Goal: Transaction & Acquisition: Book appointment/travel/reservation

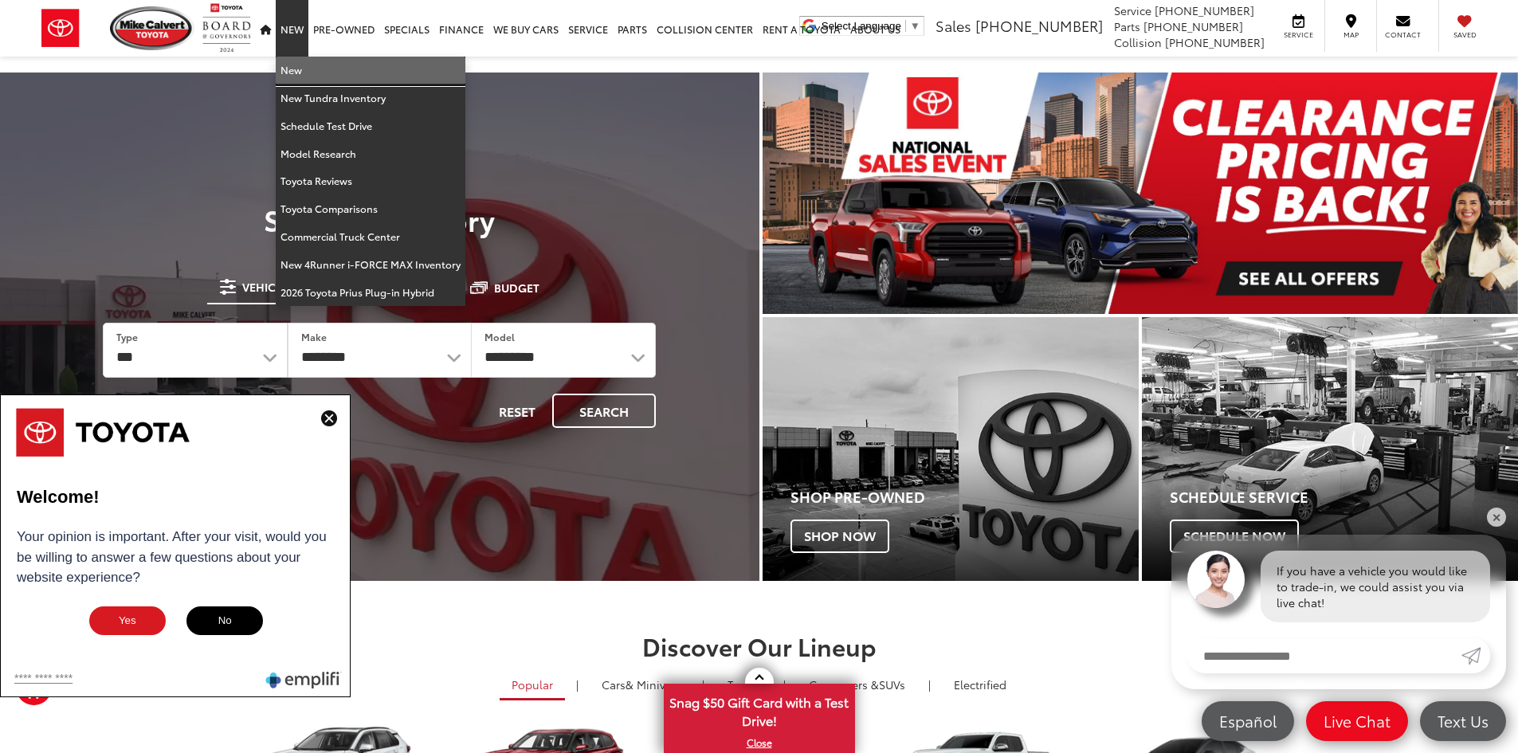
drag, startPoint x: 315, startPoint y: 71, endPoint x: 368, endPoint y: 166, distance: 108.8
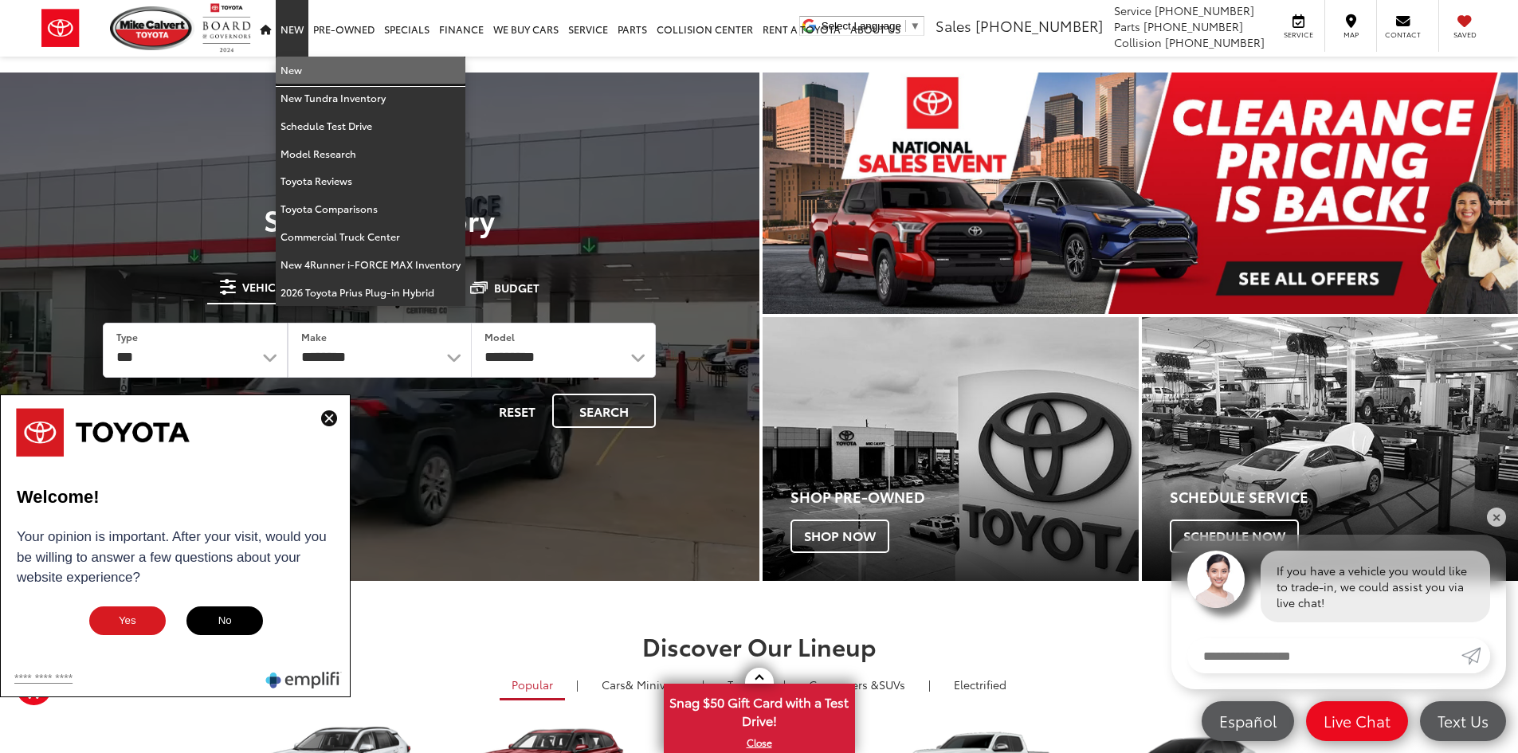
click at [315, 71] on link "New" at bounding box center [371, 71] width 190 height 28
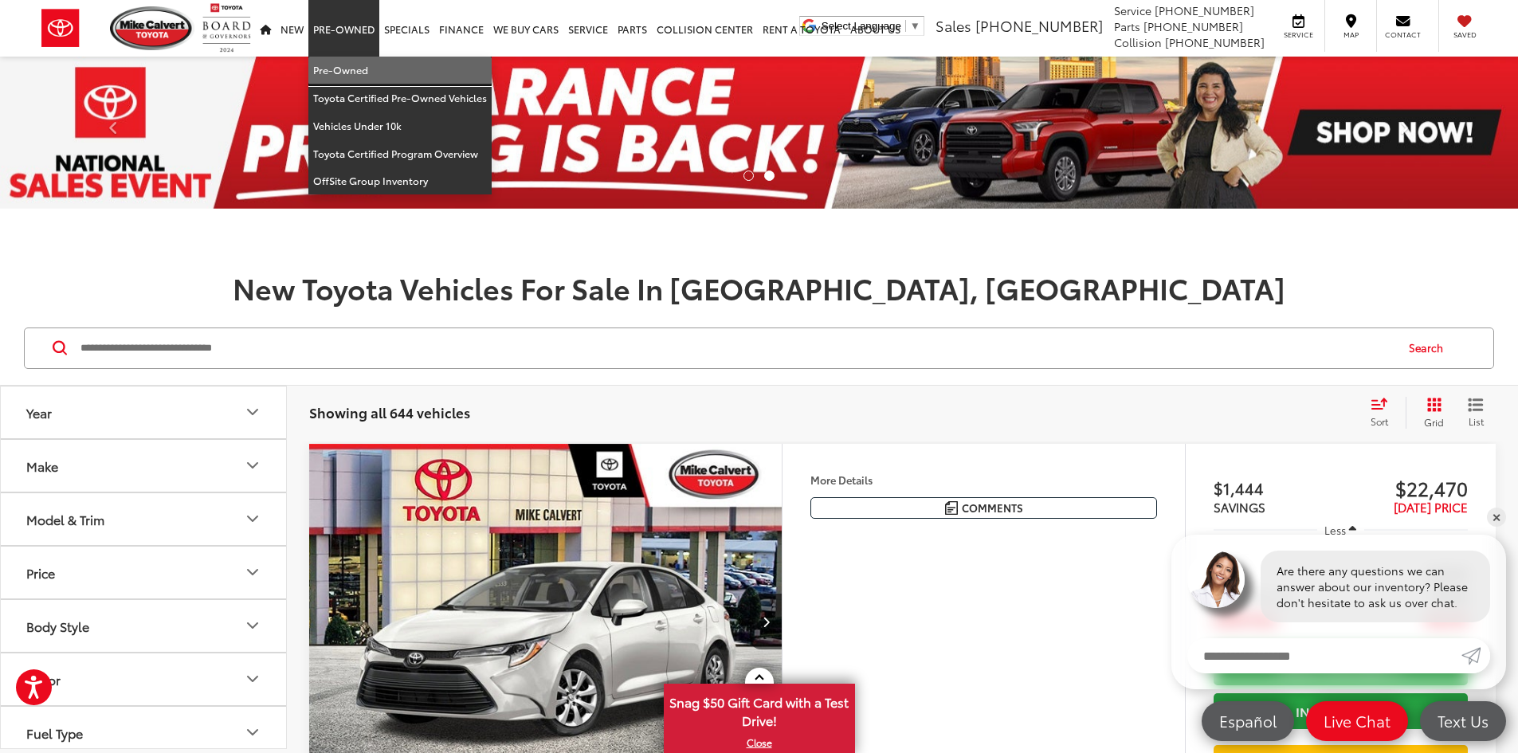
drag, startPoint x: 366, startPoint y: 61, endPoint x: 360, endPoint y: 125, distance: 64.0
click at [366, 61] on link "Pre-Owned" at bounding box center [399, 71] width 183 height 28
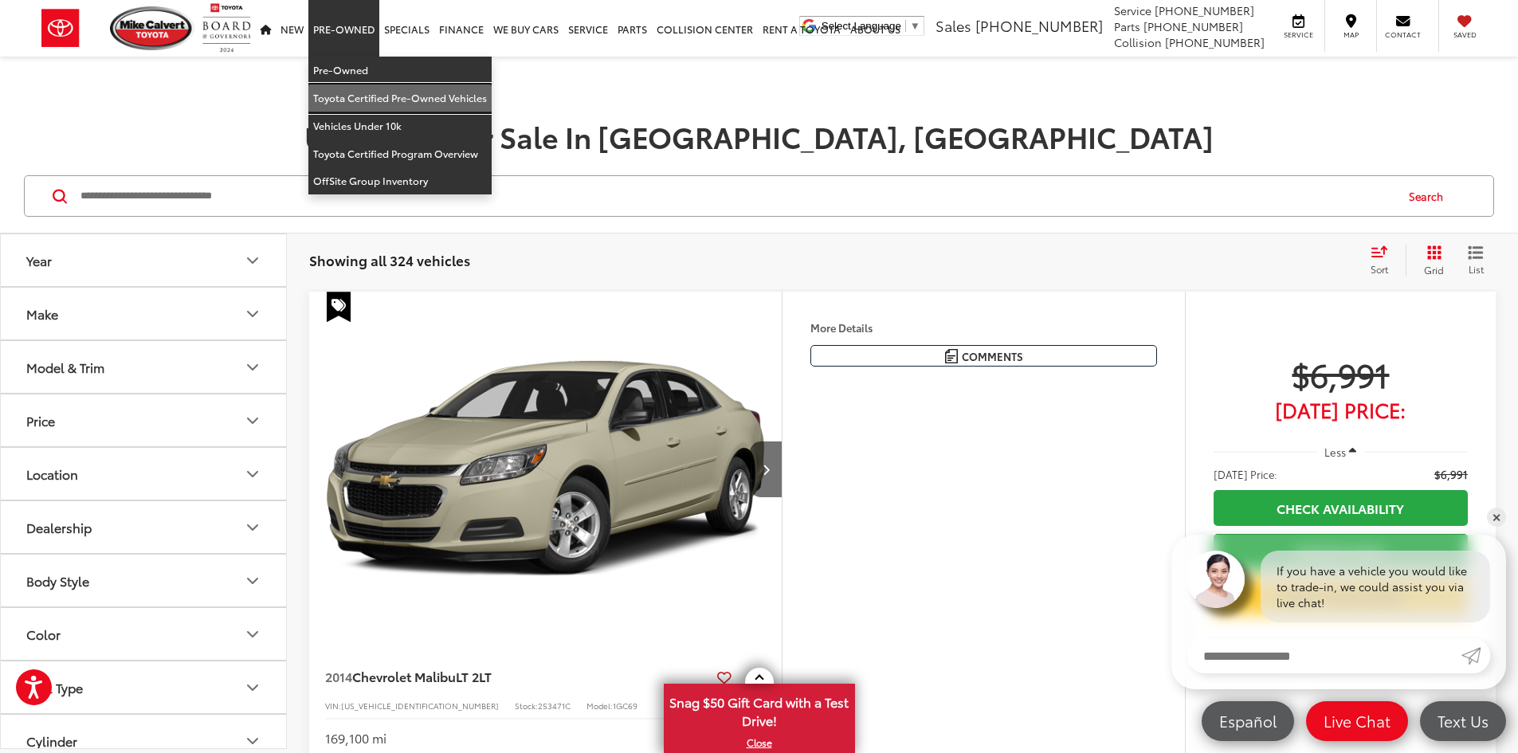
click at [379, 96] on link "Toyota Certified Pre-Owned Vehicles" at bounding box center [399, 98] width 183 height 28
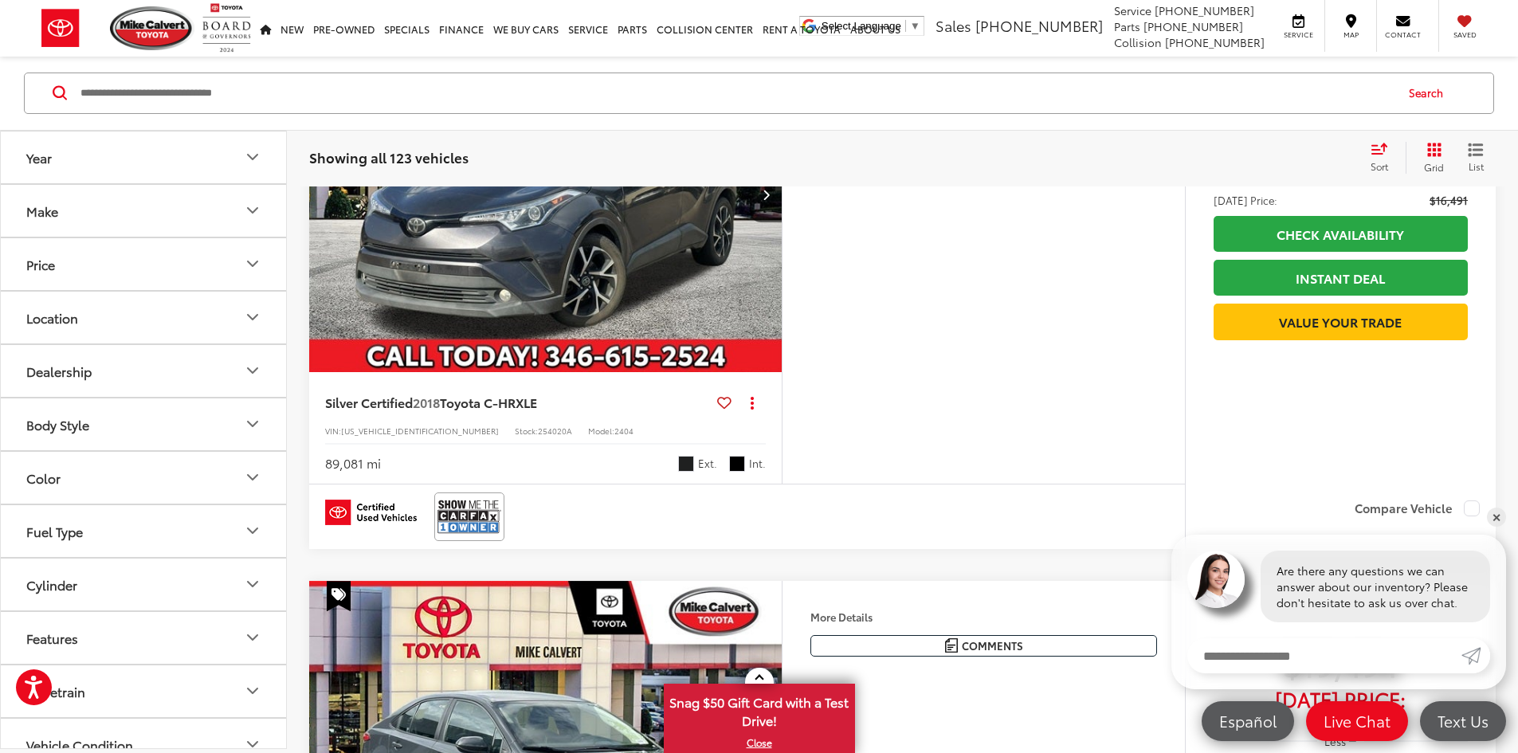
scroll to position [219, 0]
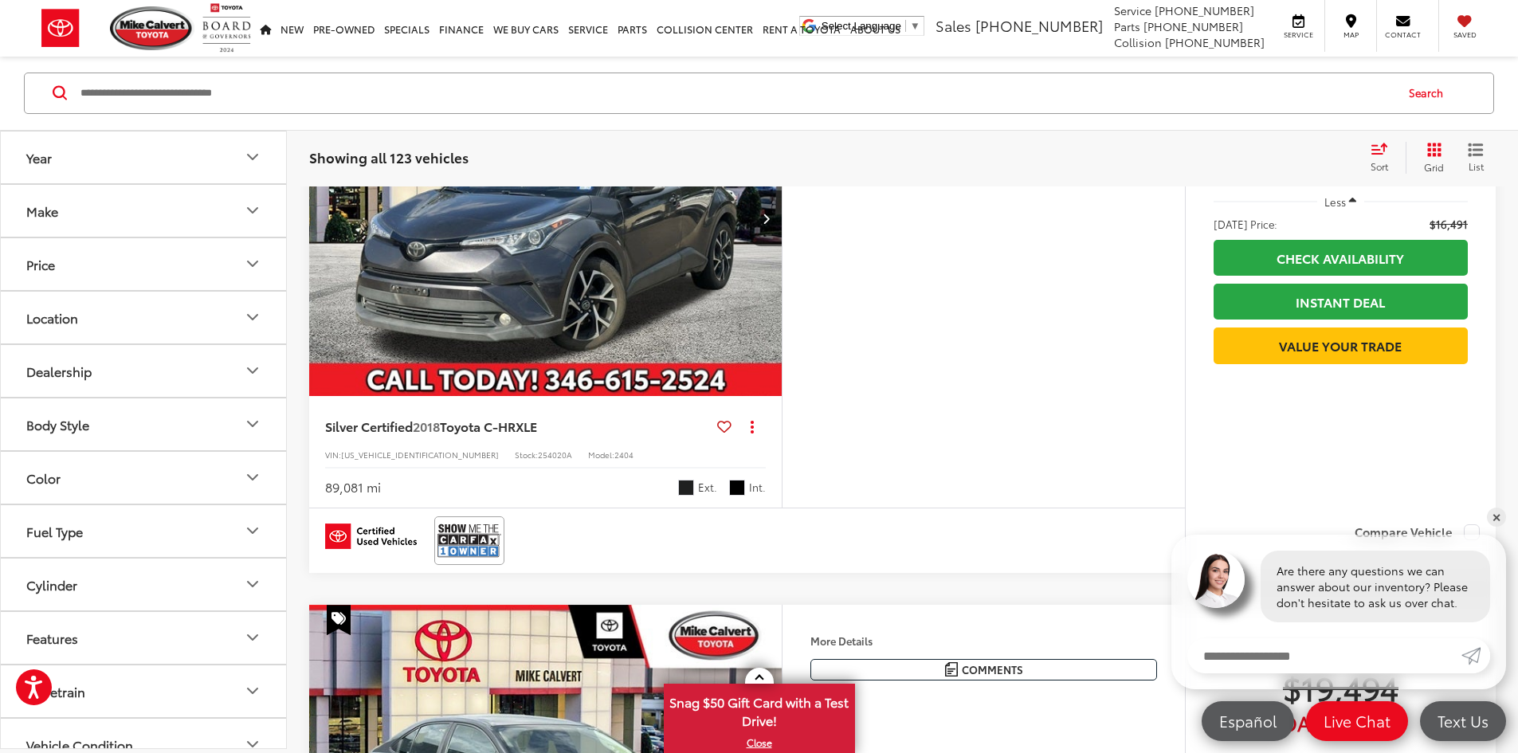
click at [1214, 380] on capital-one-entry-button at bounding box center [1214, 380] width 0 height 0
click at [1276, 343] on link "Value Your Trade" at bounding box center [1341, 345] width 254 height 36
click at [1314, 291] on link "Instant Deal" at bounding box center [1341, 302] width 254 height 36
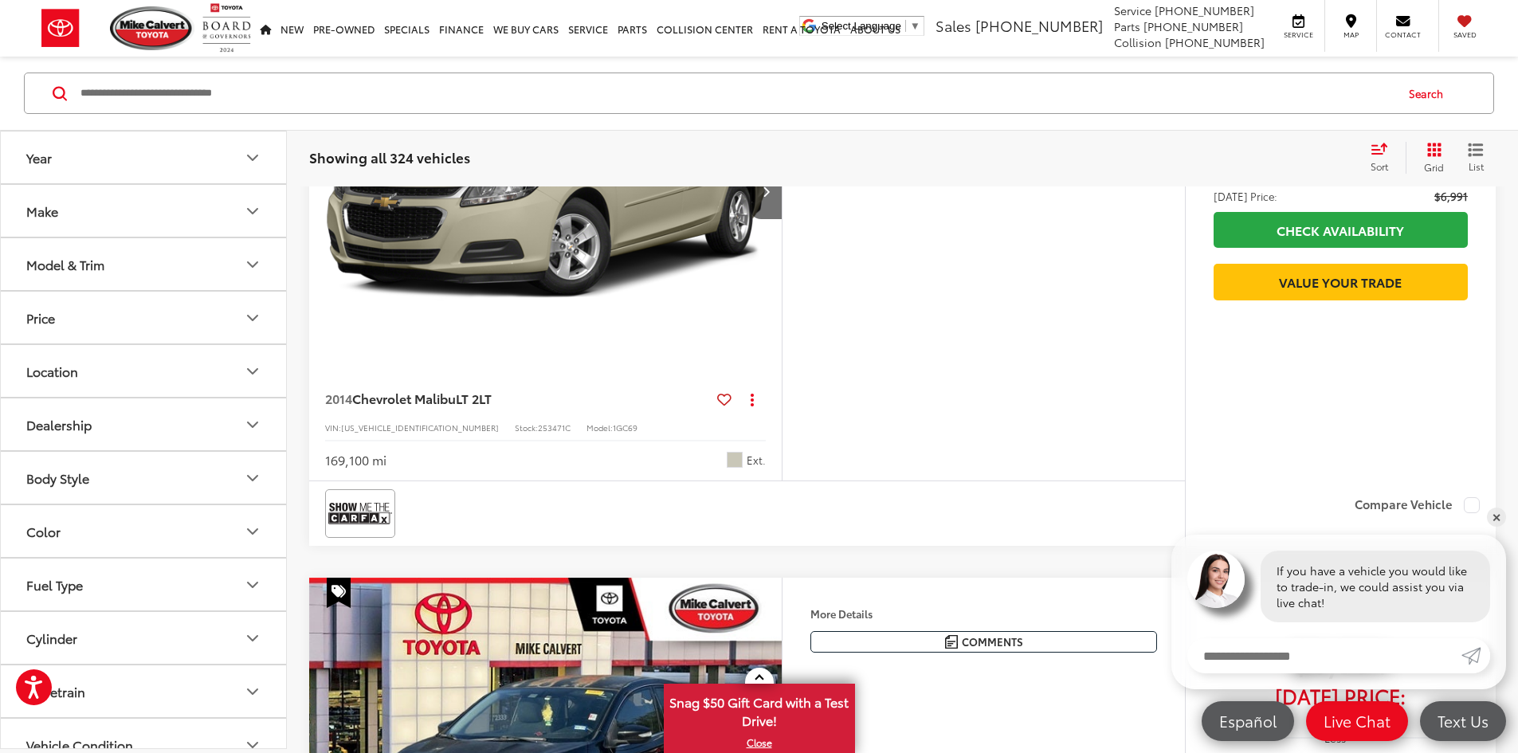
scroll to position [279, 0]
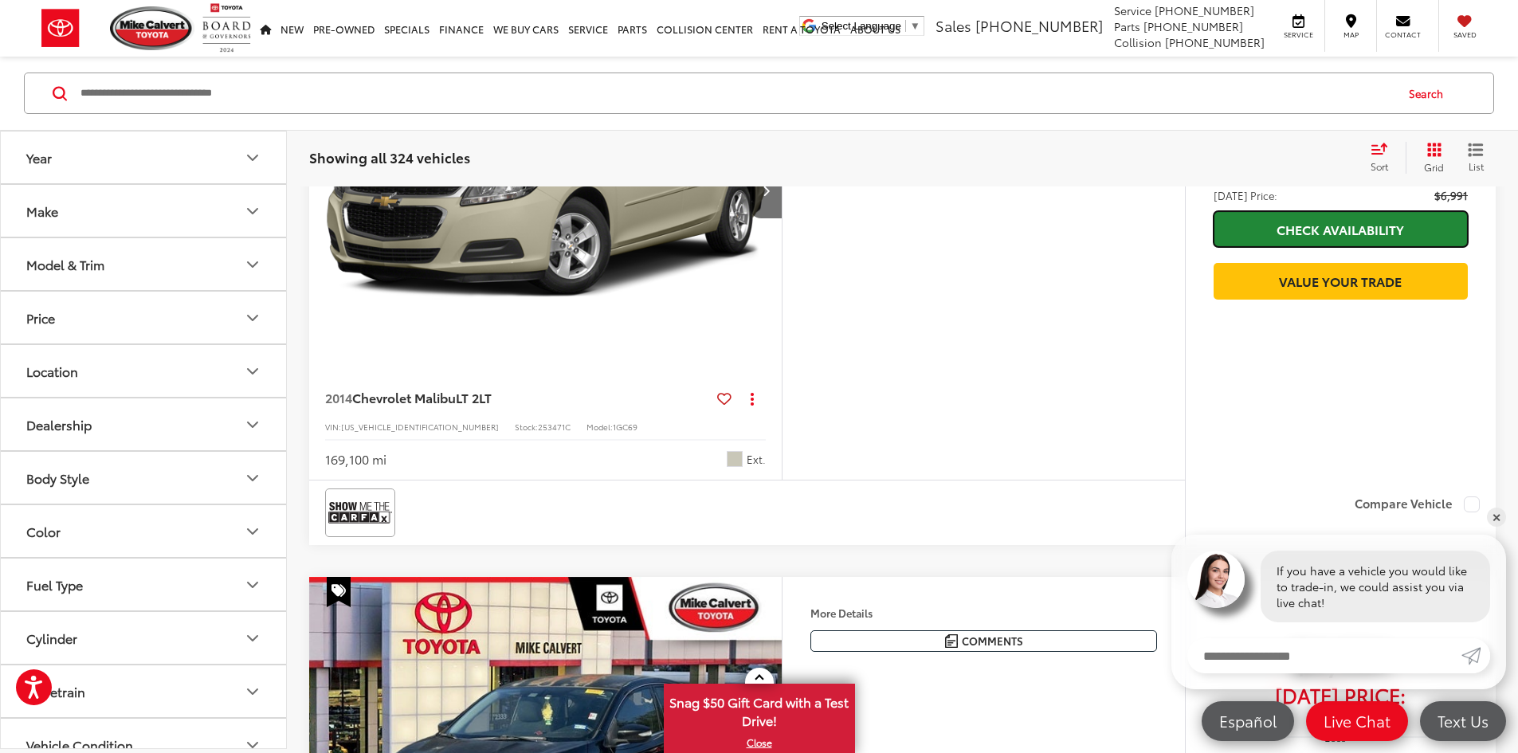
click at [1288, 226] on link "Check Availability" at bounding box center [1341, 229] width 254 height 36
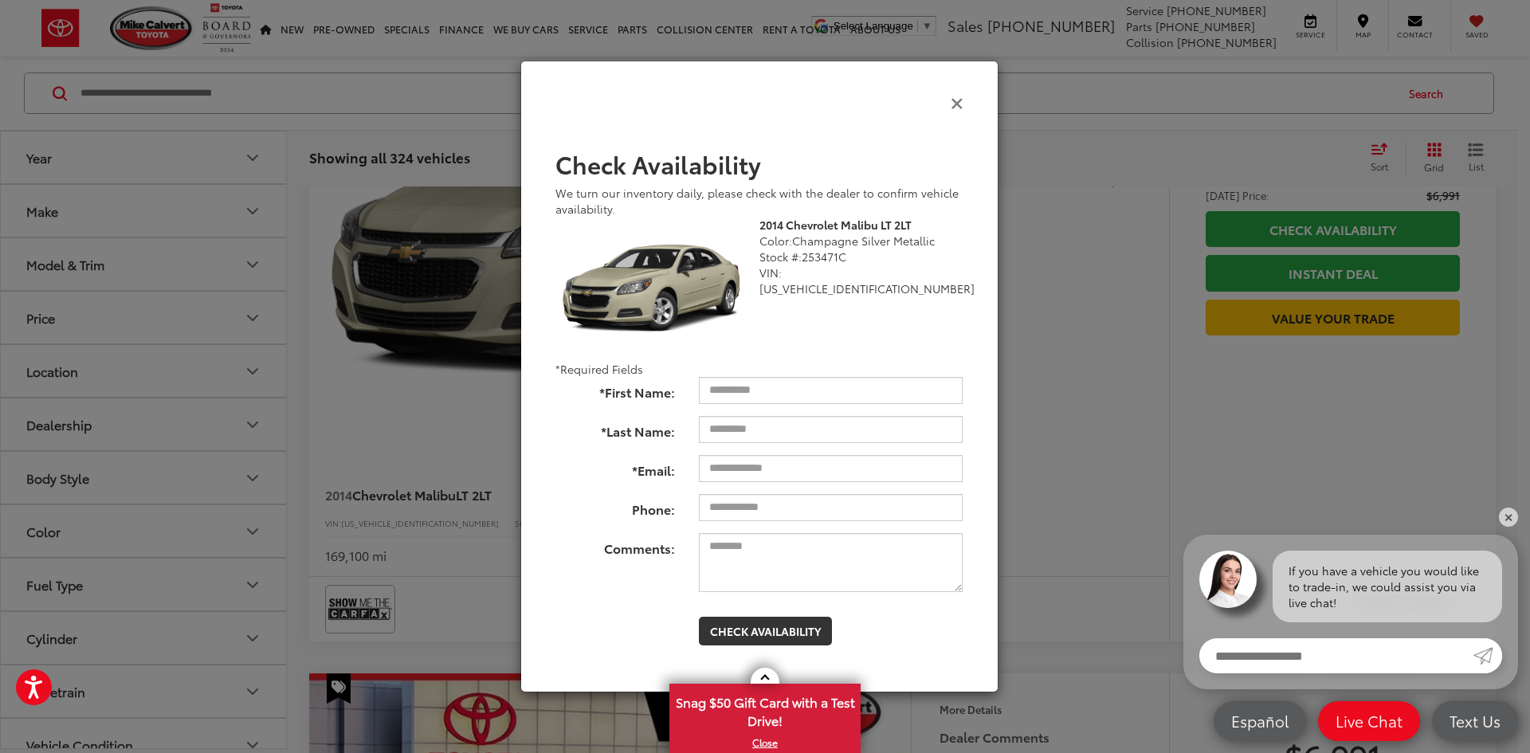
click at [952, 106] on icon "Close" at bounding box center [957, 102] width 13 height 17
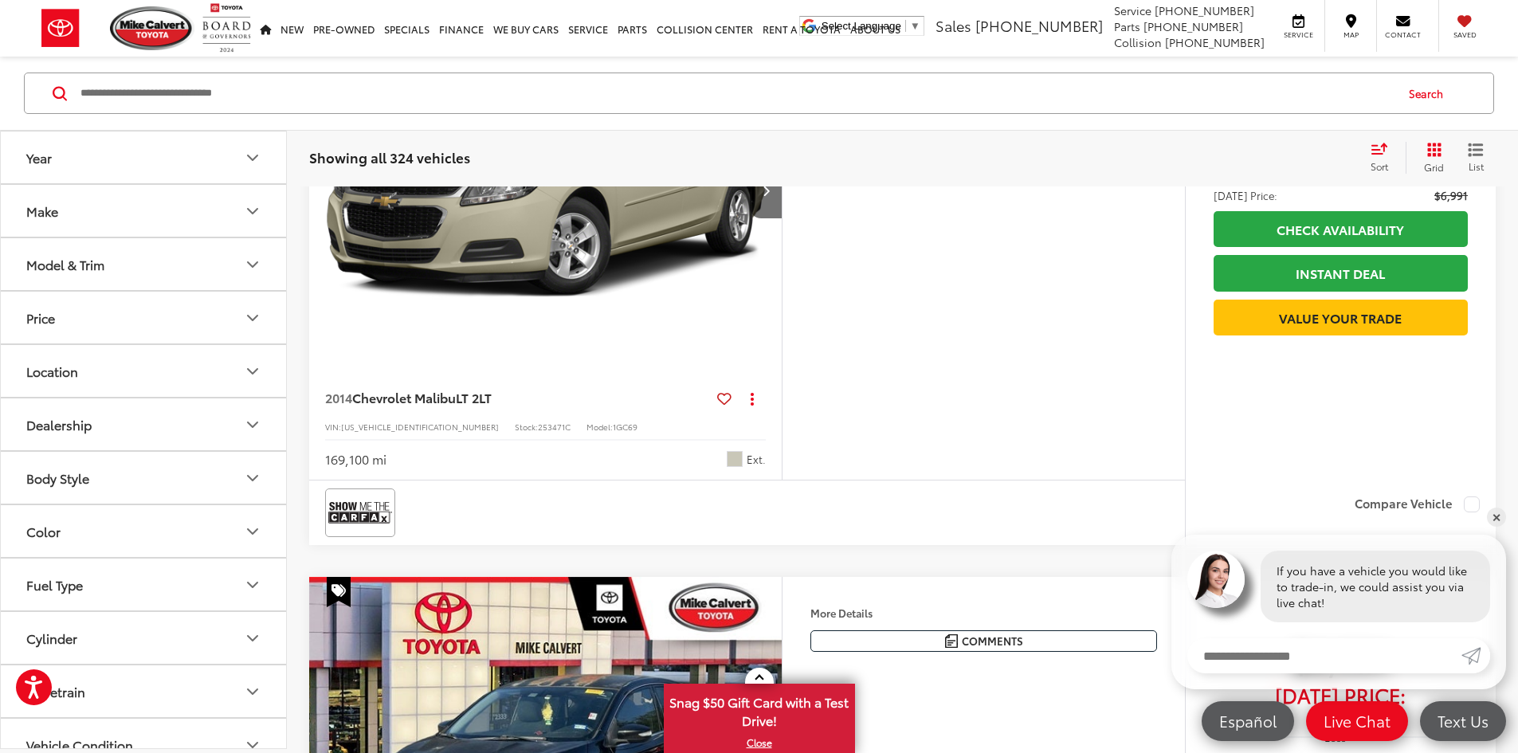
click at [1436, 153] on icon "Grid View" at bounding box center [1434, 150] width 14 height 14
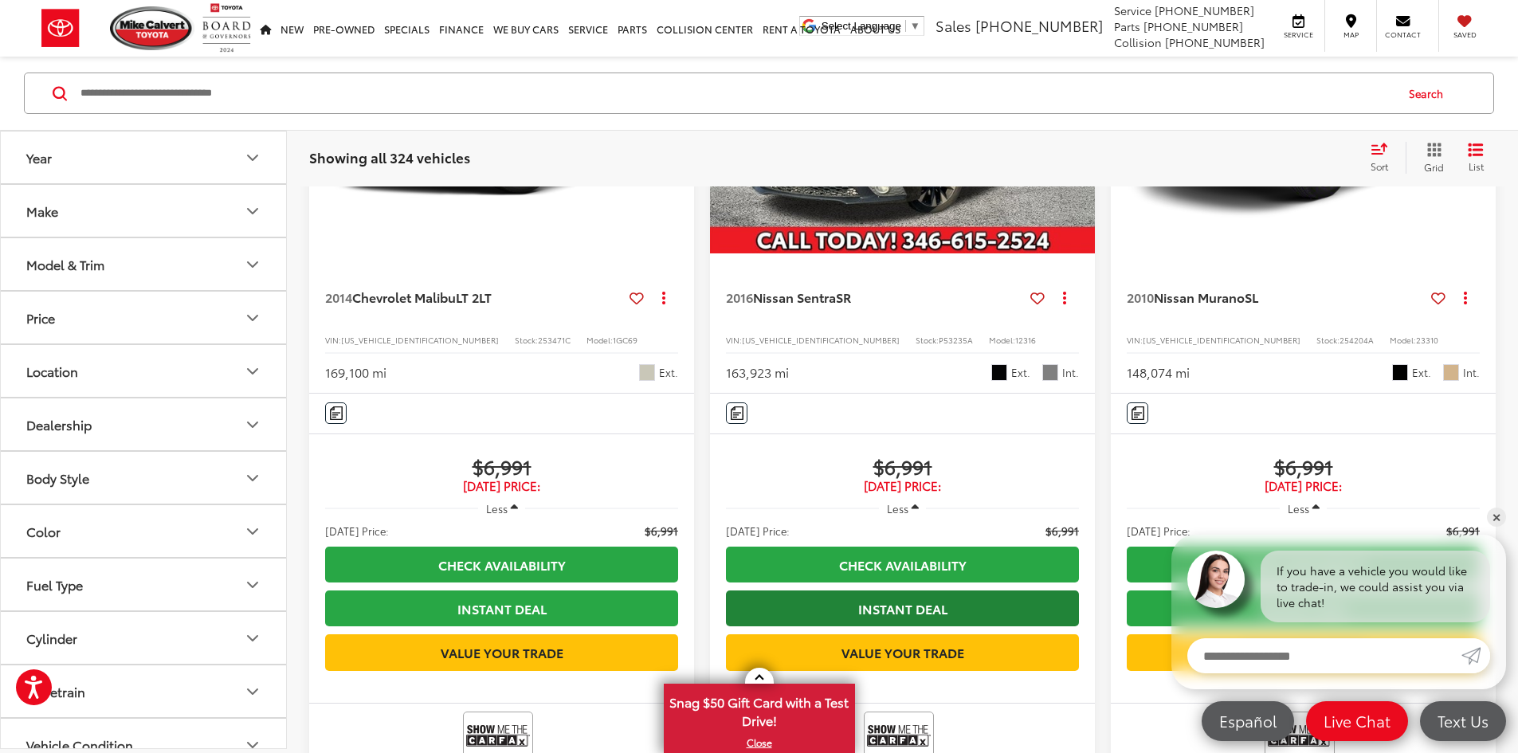
scroll to position [478, 0]
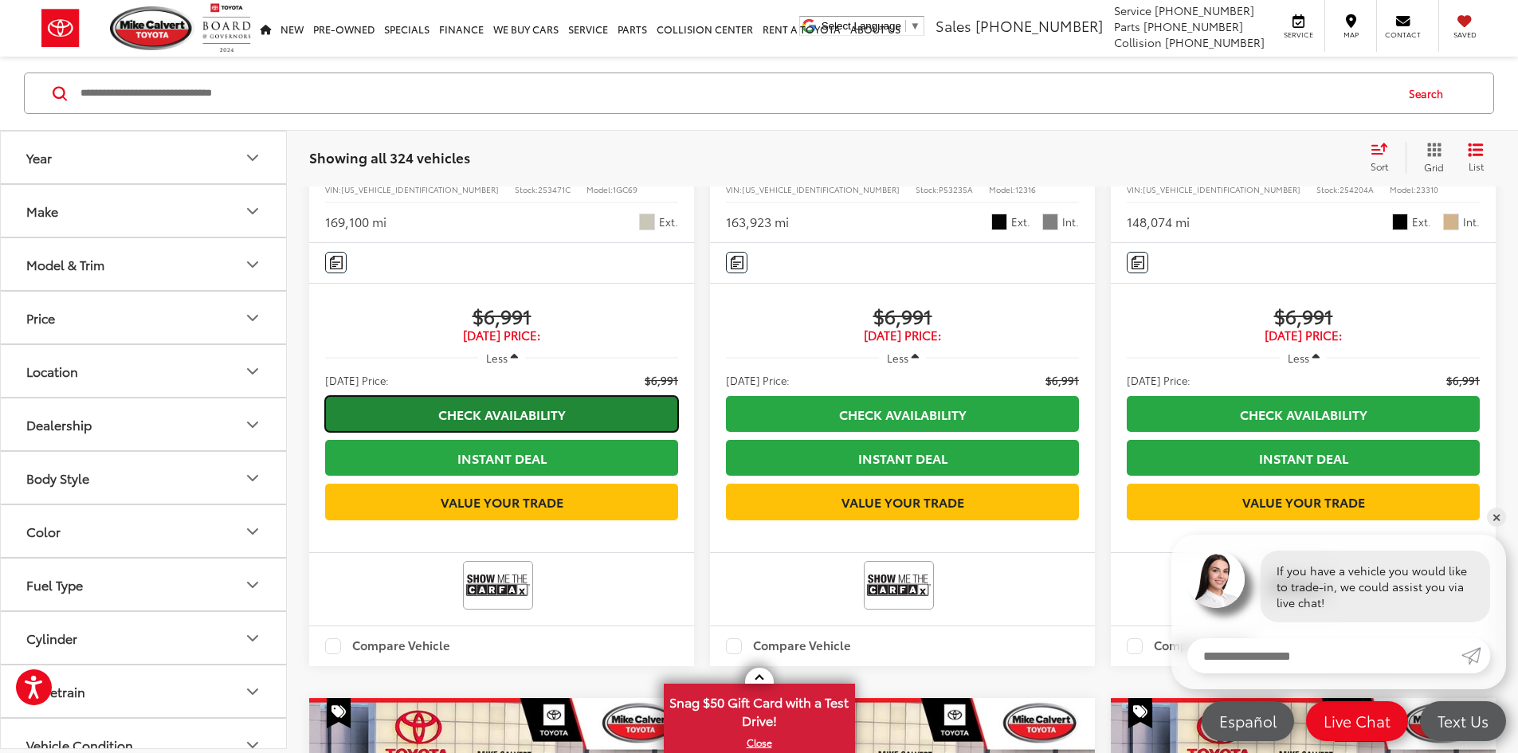
click at [482, 396] on link "Check Availability" at bounding box center [501, 414] width 353 height 36
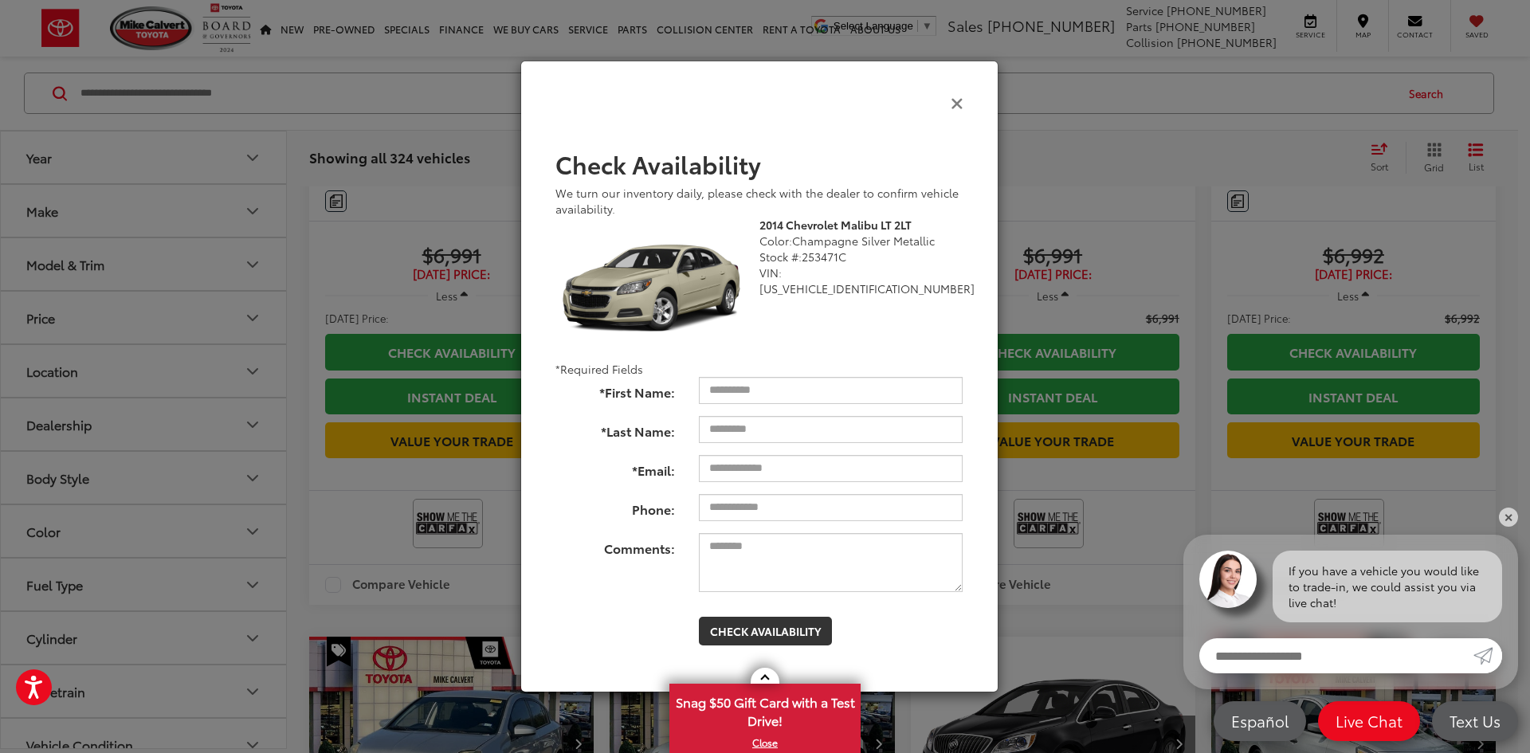
click at [956, 104] on icon "Close" at bounding box center [957, 102] width 13 height 17
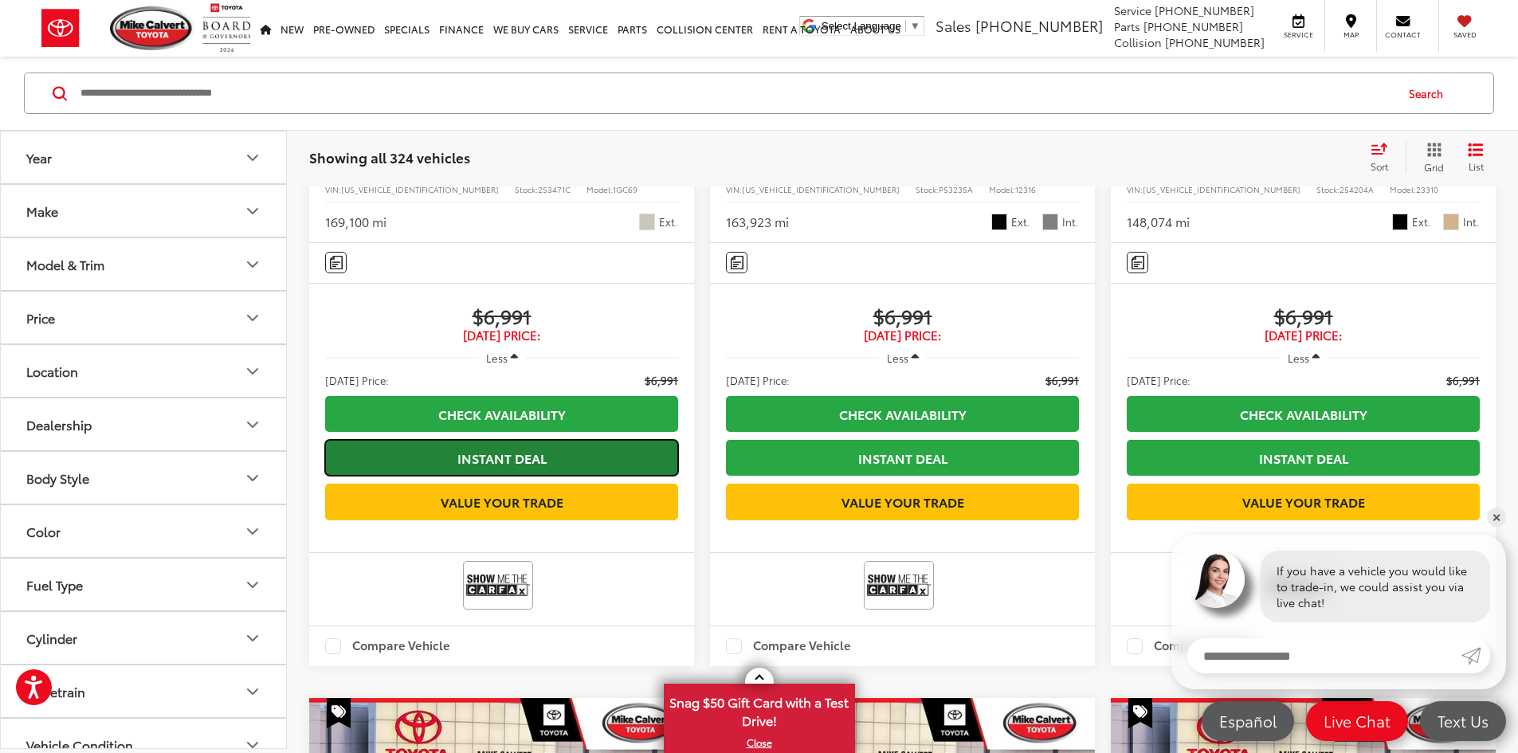
click at [469, 440] on link "Instant Deal" at bounding box center [501, 458] width 353 height 36
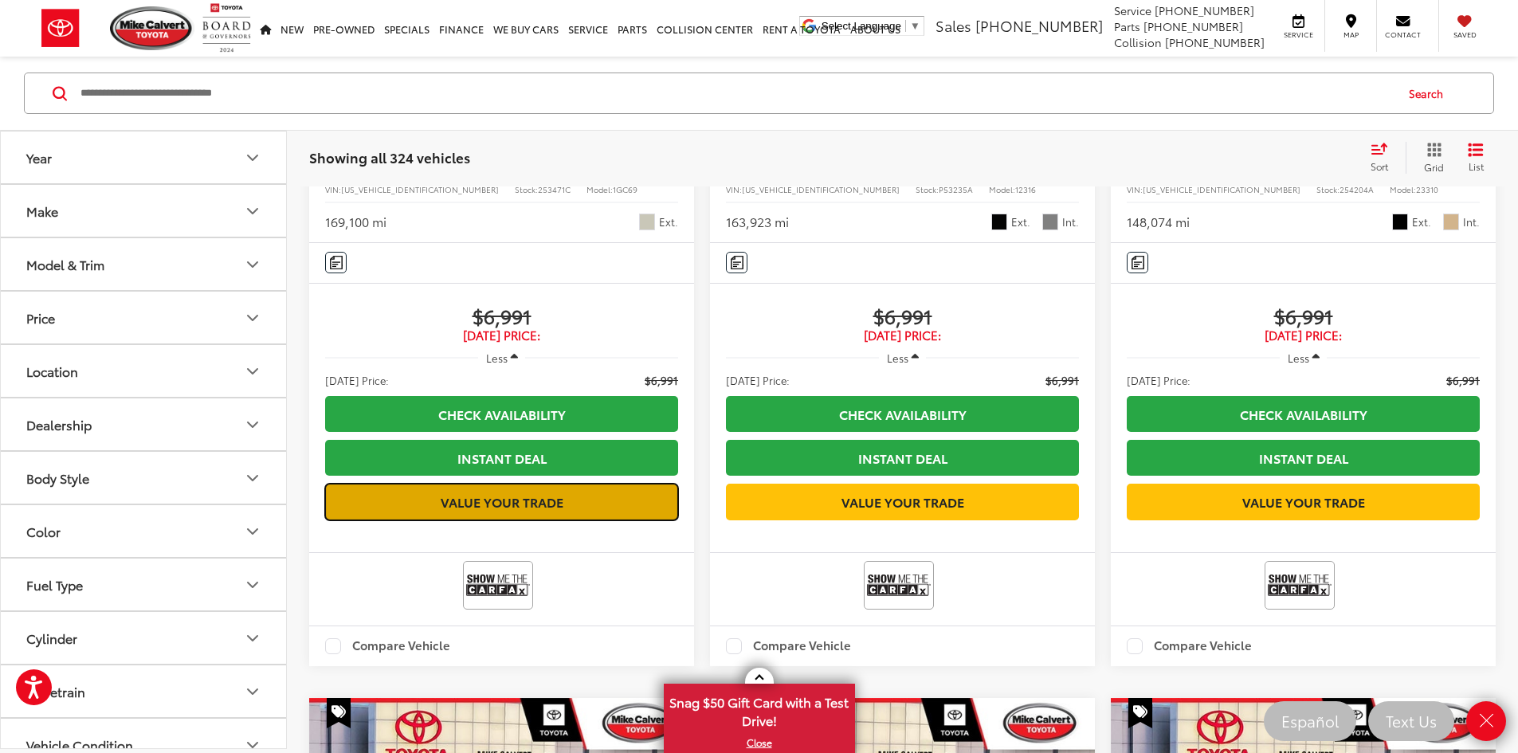
click at [519, 484] on link "Value Your Trade" at bounding box center [501, 502] width 353 height 36
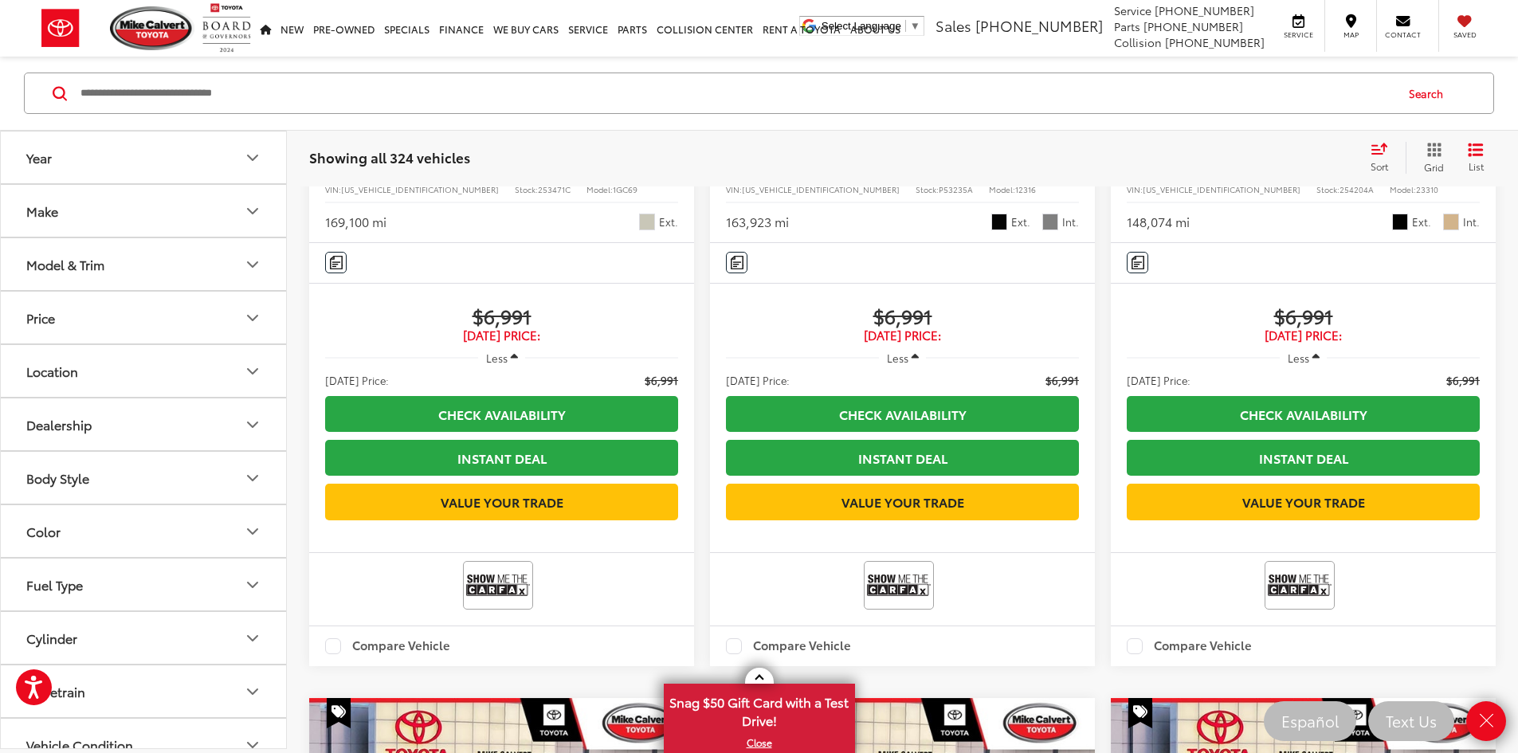
click at [325, 536] on capital-one-entry-button at bounding box center [325, 536] width 0 height 0
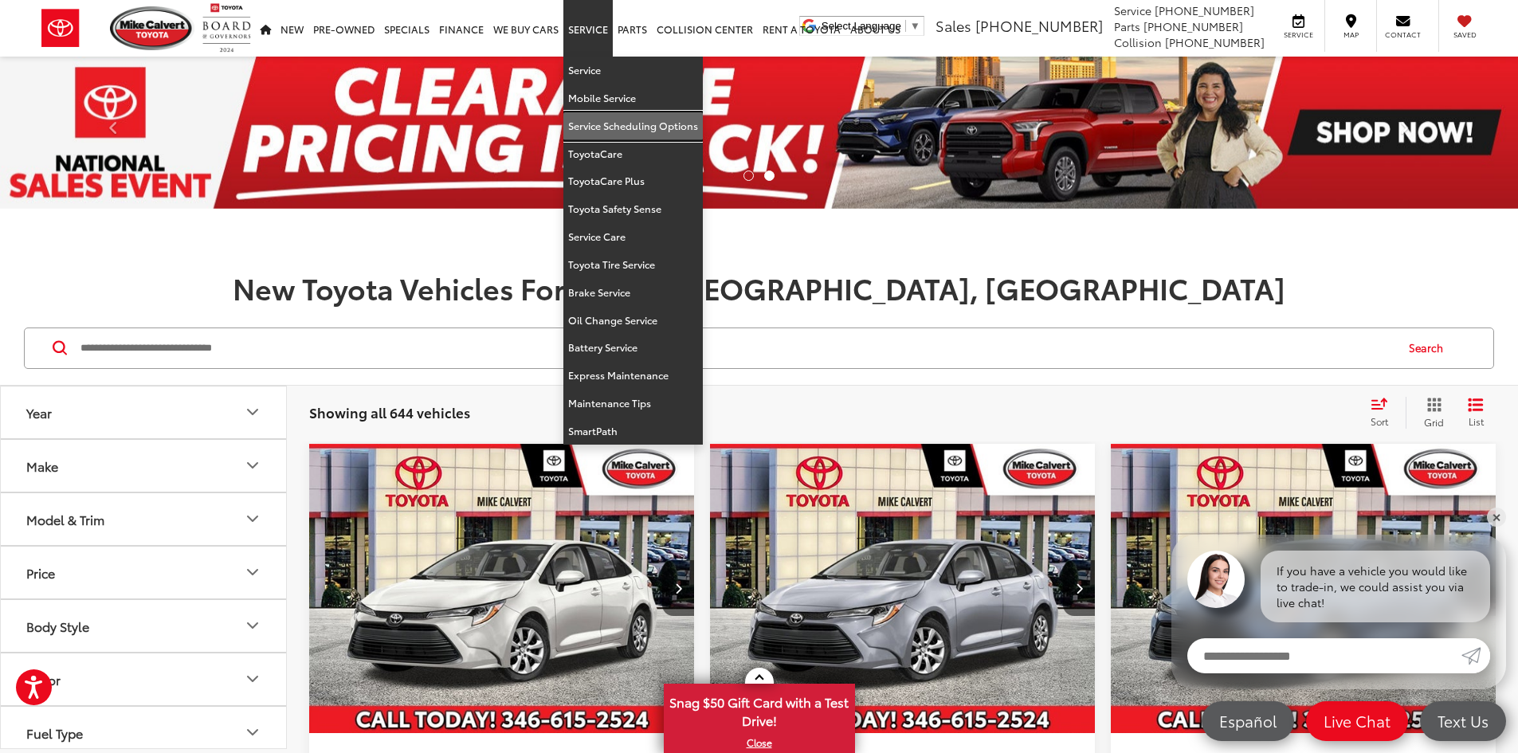
drag, startPoint x: 604, startPoint y: 135, endPoint x: 461, endPoint y: 162, distance: 145.2
click at [604, 135] on link "Service Scheduling Options" at bounding box center [632, 126] width 139 height 28
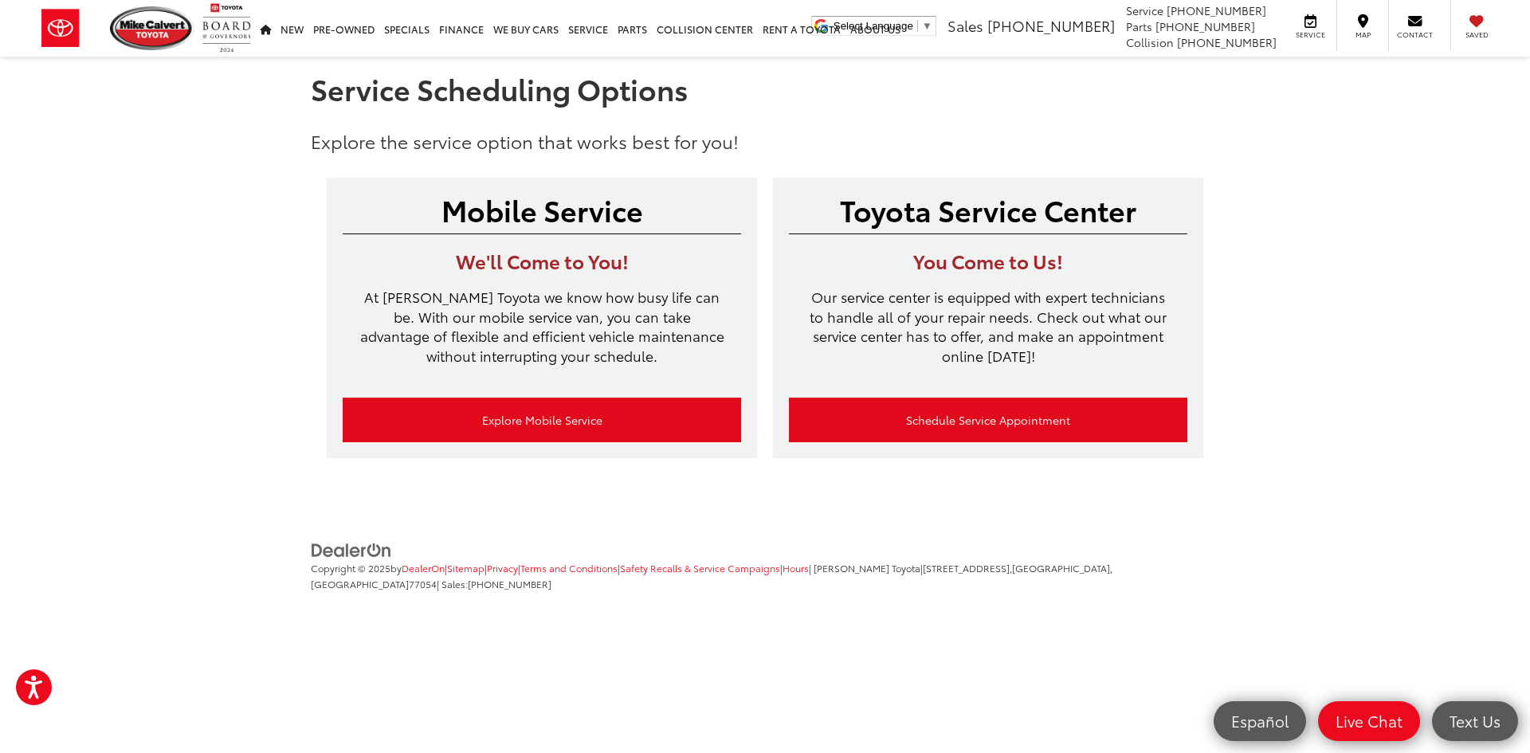
click at [775, 427] on div "Toyota Service Center You Come to Us! Our service center is equipped with exper…" at bounding box center [988, 318] width 430 height 280
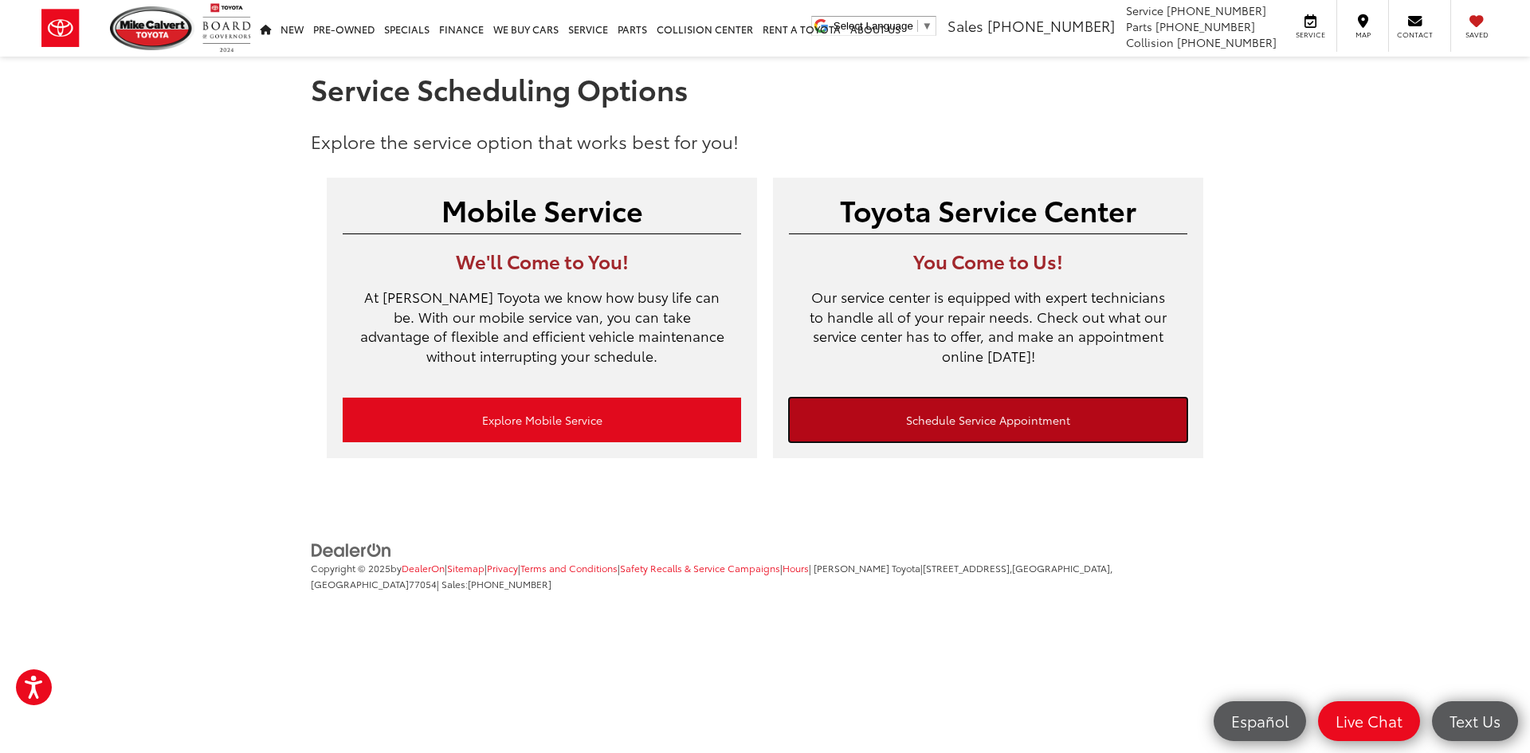
click at [873, 429] on link "Schedule Service Appointment" at bounding box center [988, 420] width 398 height 45
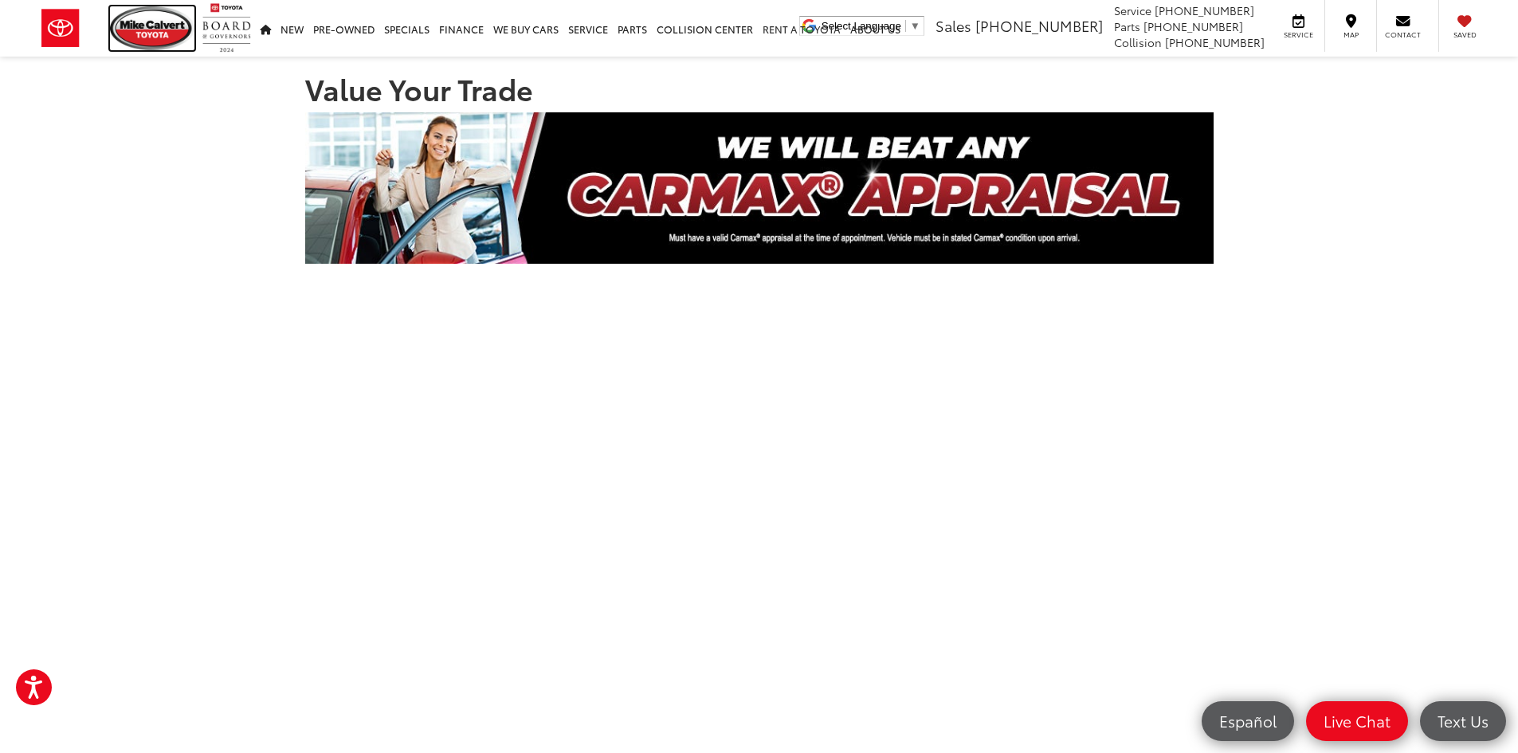
drag, startPoint x: 155, startPoint y: 28, endPoint x: 778, endPoint y: 1, distance: 622.9
click at [155, 28] on img at bounding box center [152, 28] width 84 height 44
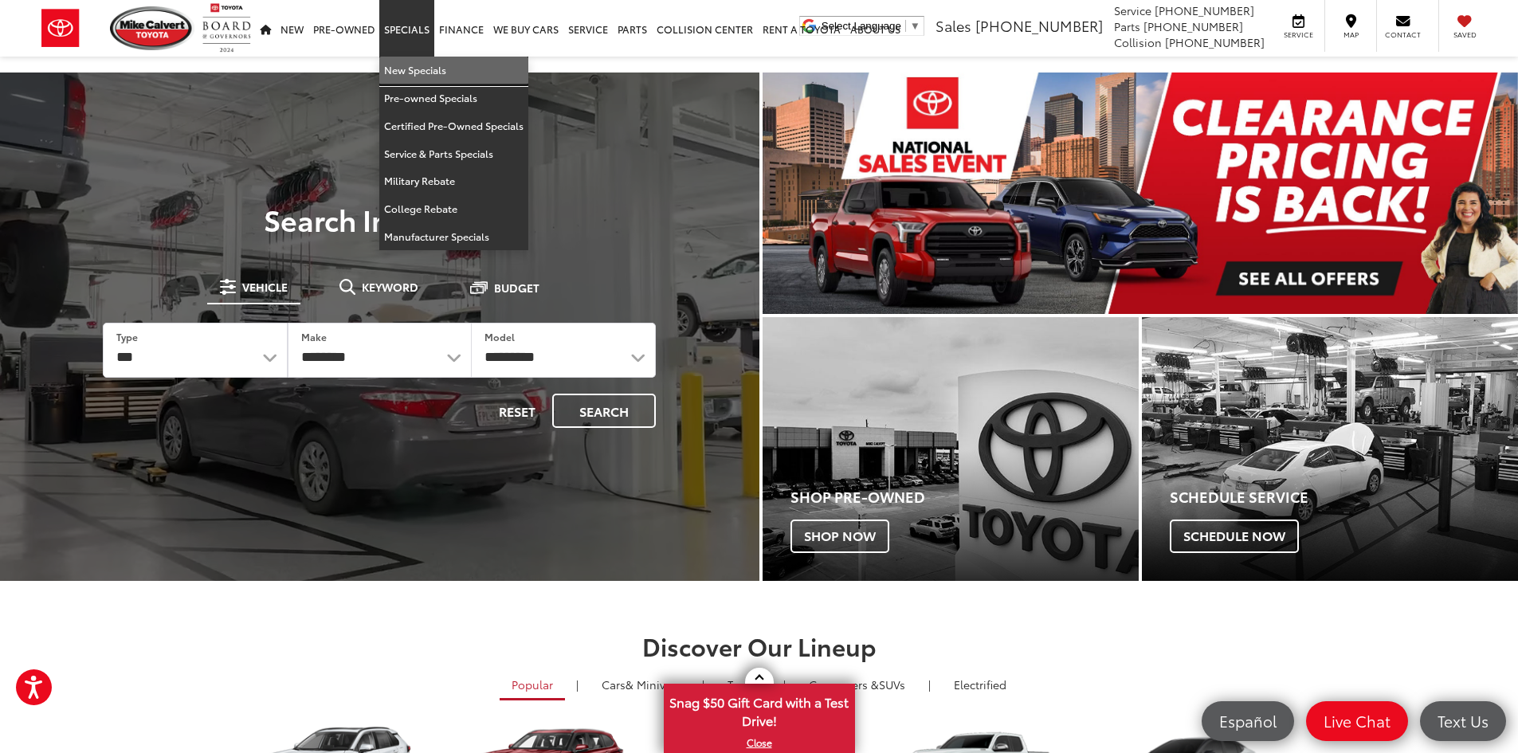
click at [416, 76] on link "New Specials" at bounding box center [453, 71] width 149 height 28
